Goal: Use online tool/utility: Utilize a website feature to perform a specific function

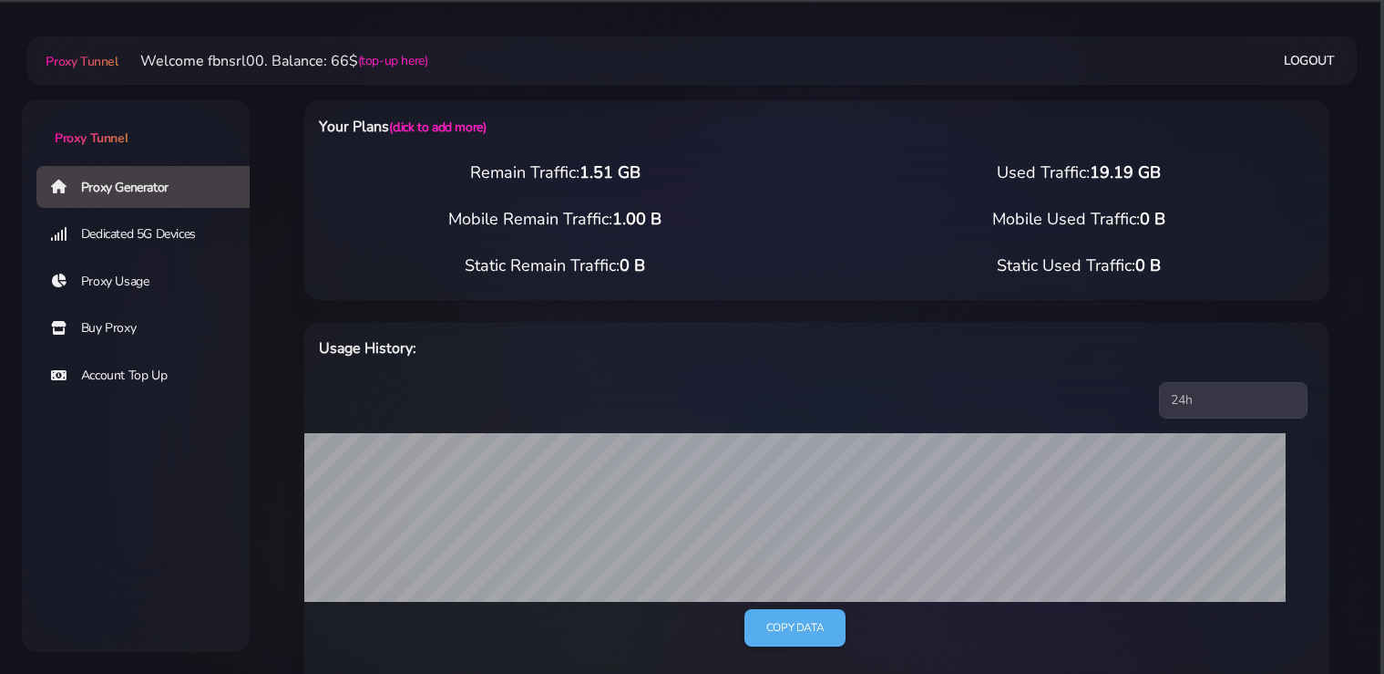
select select "static"
select select "IT"
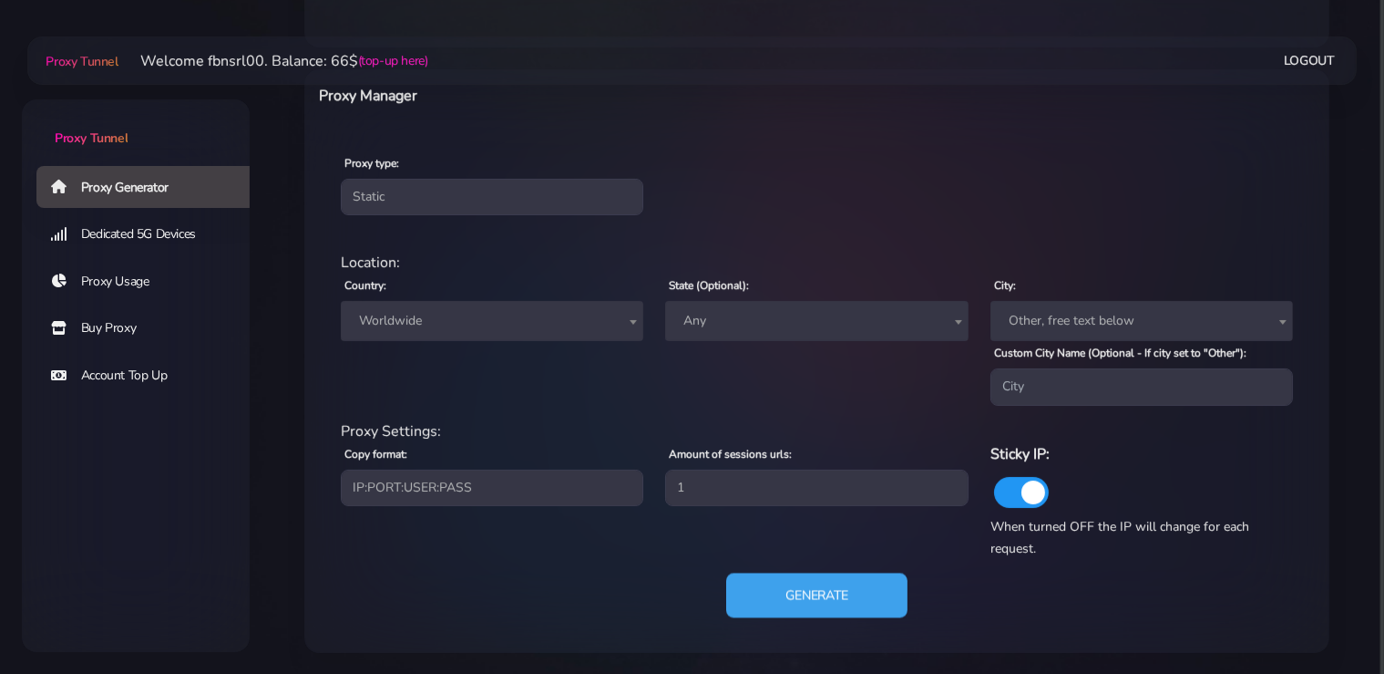
click at [845, 591] on button "Generate" at bounding box center [816, 594] width 181 height 45
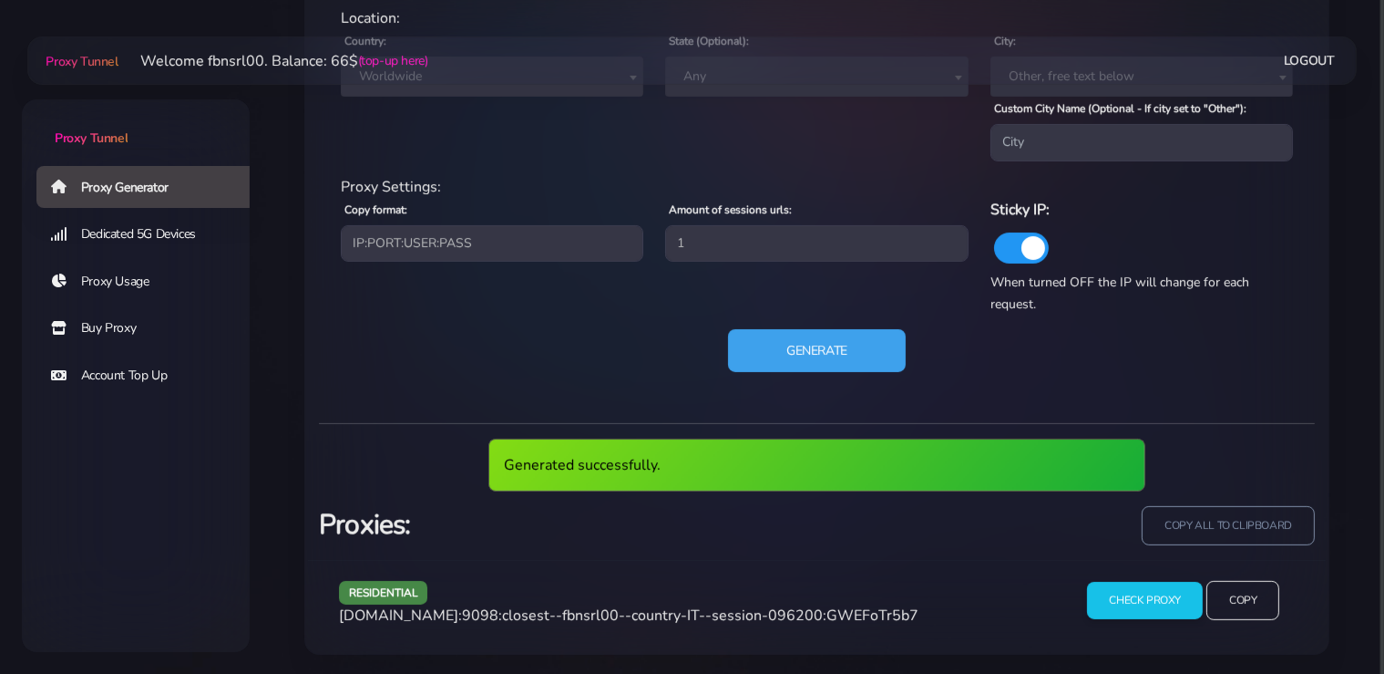
scroll to position [835, 0]
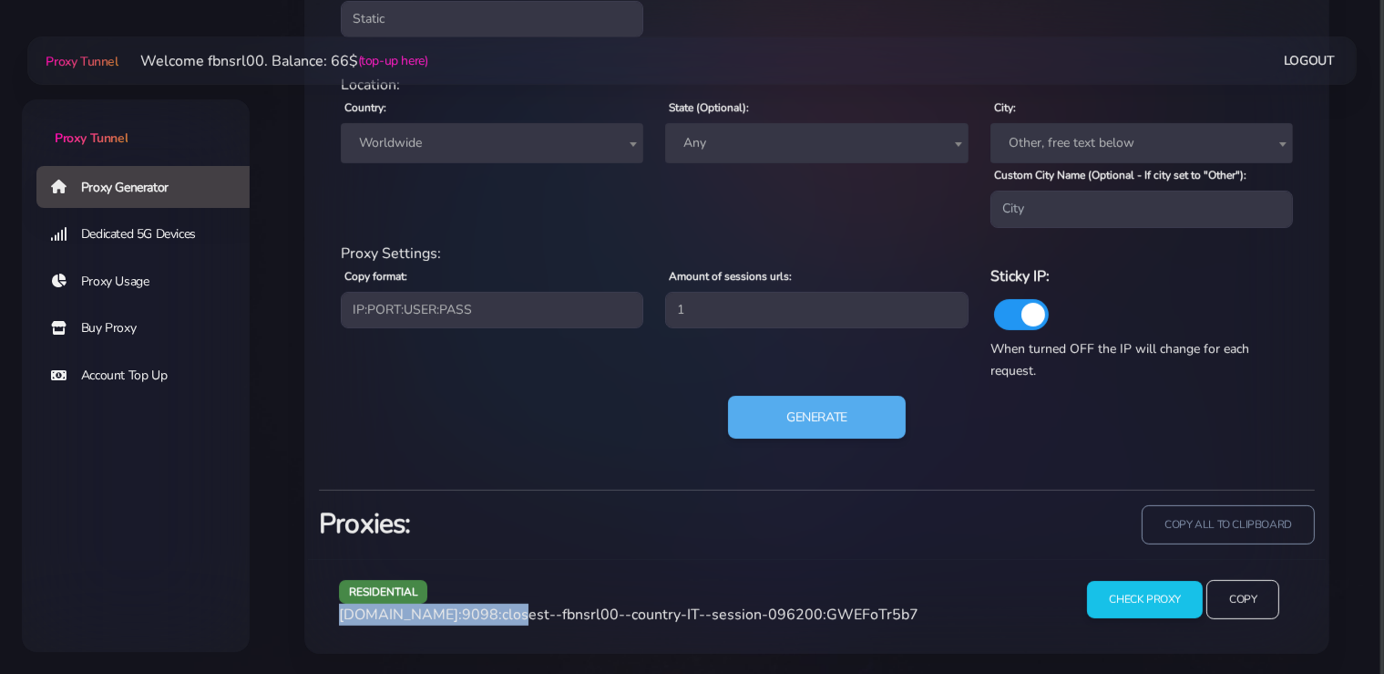
drag, startPoint x: 496, startPoint y: 613, endPoint x: 343, endPoint y: 617, distance: 153.2
click at [343, 617] on span "[DOMAIN_NAME]:9098:closest--fbnsrl00--country-IT--session-096200:GWEFoTr5b7" at bounding box center [629, 614] width 580 height 20
copy span "[DOMAIN_NAME]:9098"
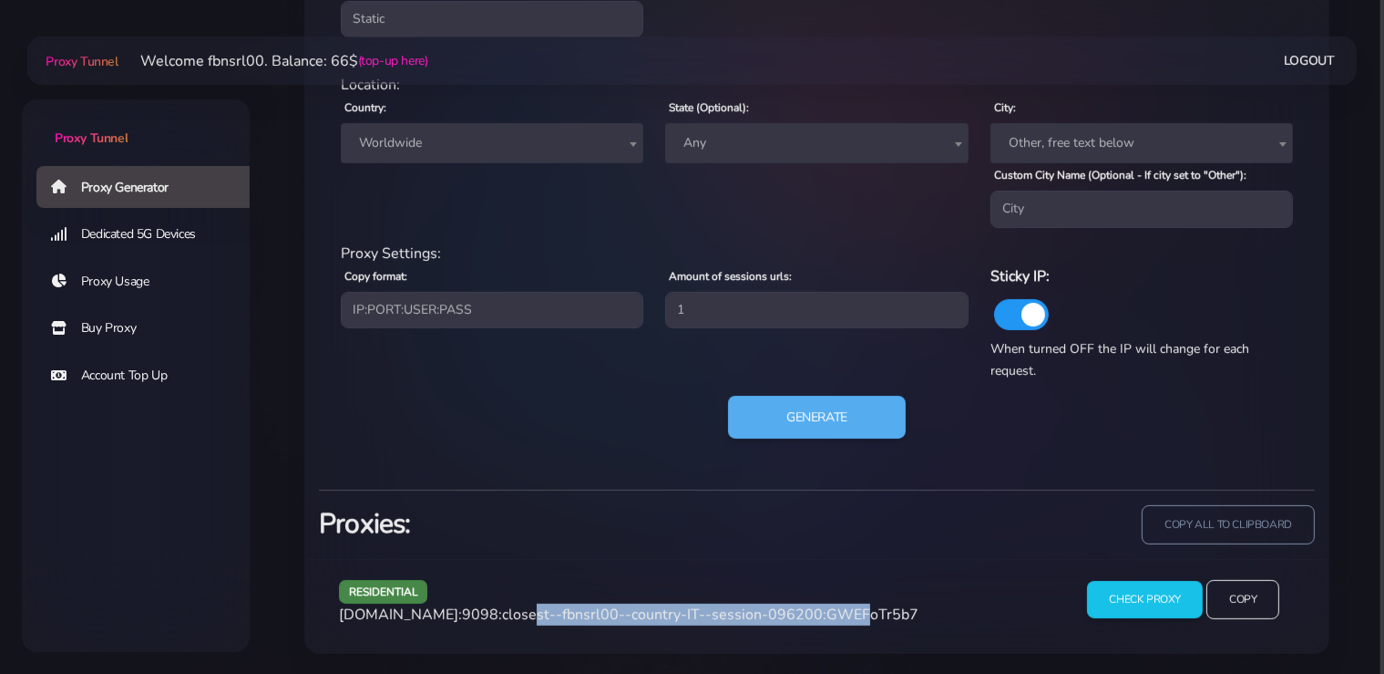
drag, startPoint x: 815, startPoint y: 611, endPoint x: 505, endPoint y: 614, distance: 309.9
click at [505, 614] on span "[DOMAIN_NAME]:9098:closest--fbnsrl00--country-IT--session-096200:GWEFoTr5b7" at bounding box center [629, 614] width 580 height 20
copy span "closest--fbnsrl00--country-IT--session-096200"
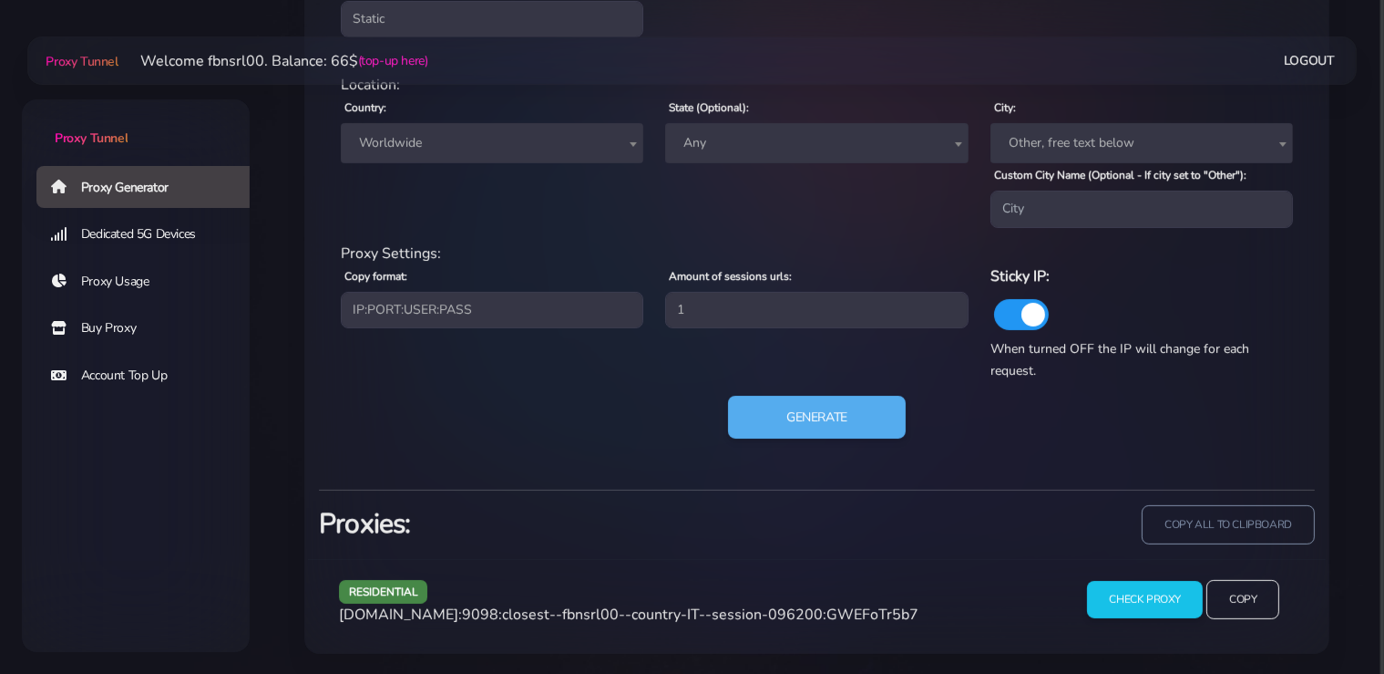
click at [855, 607] on span "[DOMAIN_NAME]:9098:closest--fbnsrl00--country-IT--session-096200:GWEFoTr5b7" at bounding box center [629, 614] width 580 height 20
copy span "GWEFoTr5b7"
